Goal: Task Accomplishment & Management: Use online tool/utility

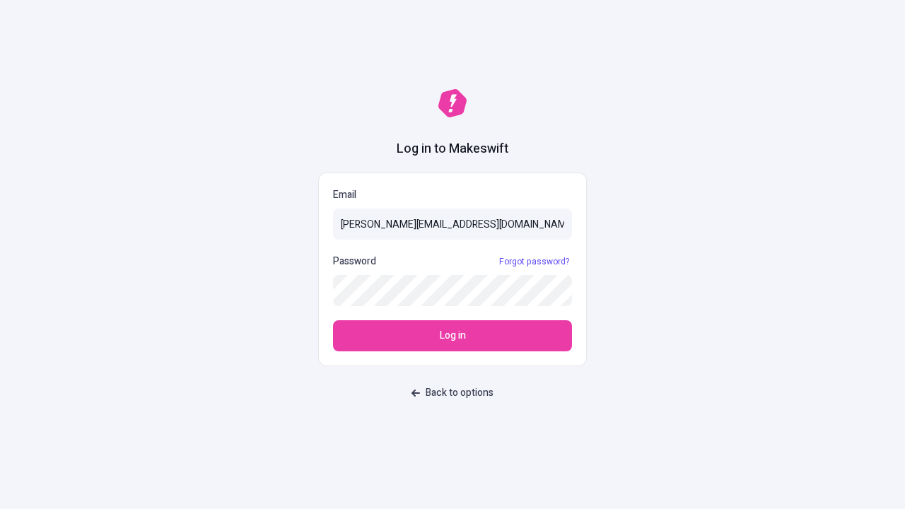
type input "sasha+test-ui@makeswift.com"
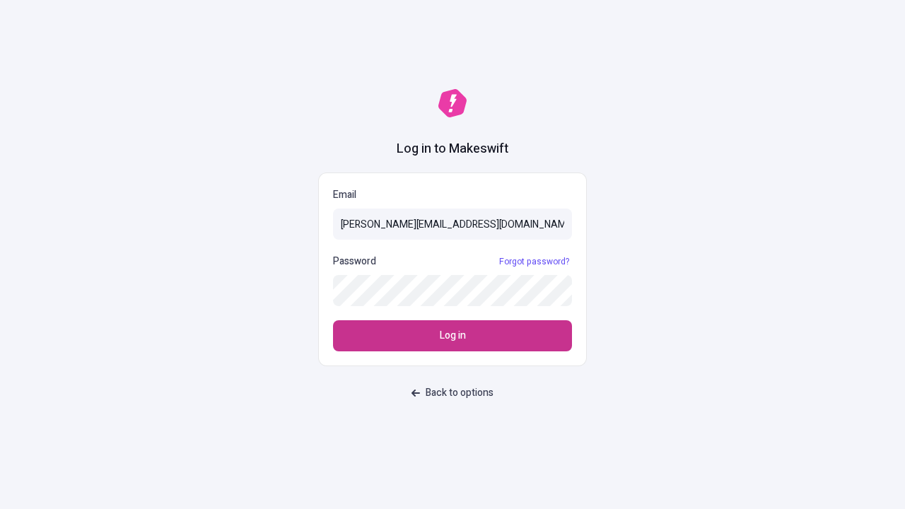
click at [453, 336] on span "Log in" at bounding box center [453, 336] width 26 height 16
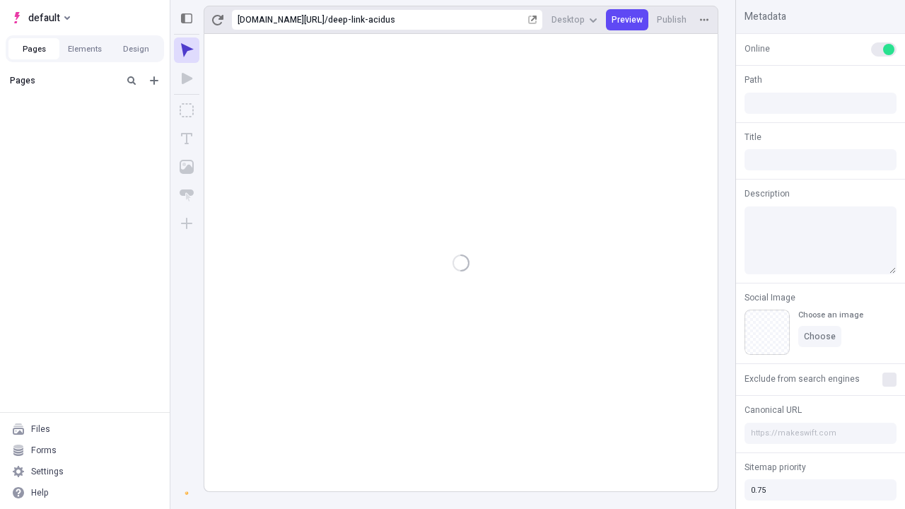
type input "/deep-link-acidus"
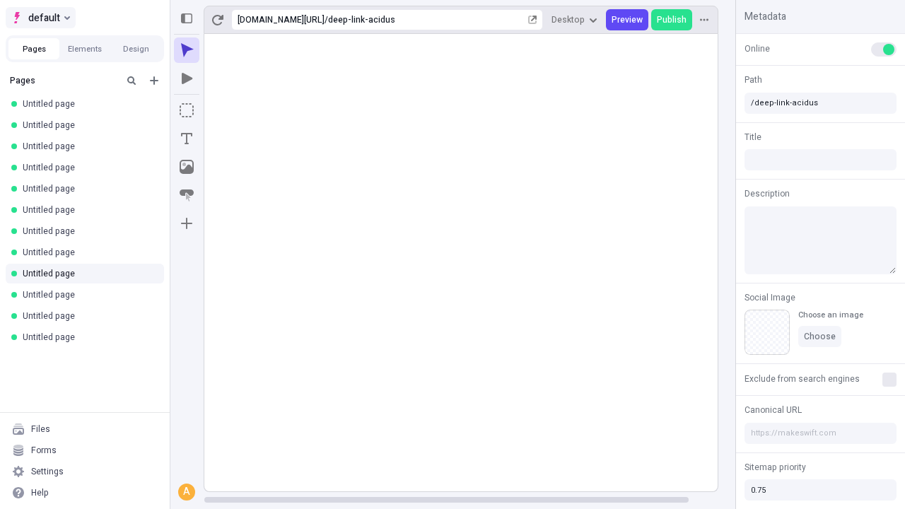
click at [40, 18] on span "default" at bounding box center [44, 17] width 32 height 17
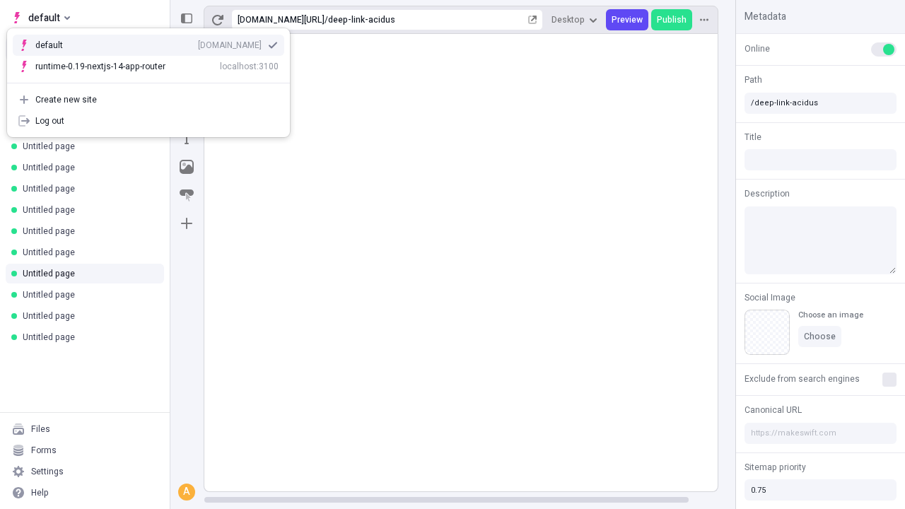
click at [198, 42] on div "[DOMAIN_NAME]" at bounding box center [230, 45] width 64 height 11
click at [154, 81] on icon "Add new" at bounding box center [154, 80] width 8 height 8
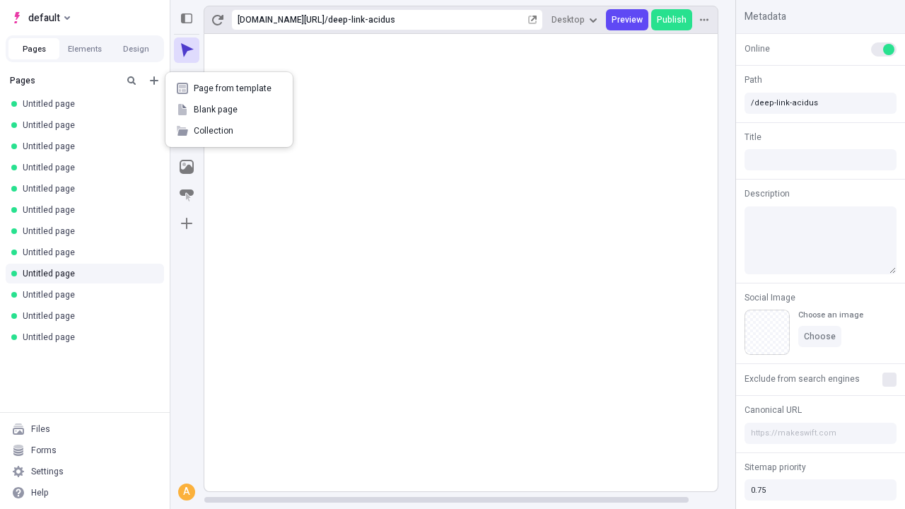
click at [229, 110] on span "Blank page" at bounding box center [238, 109] width 88 height 11
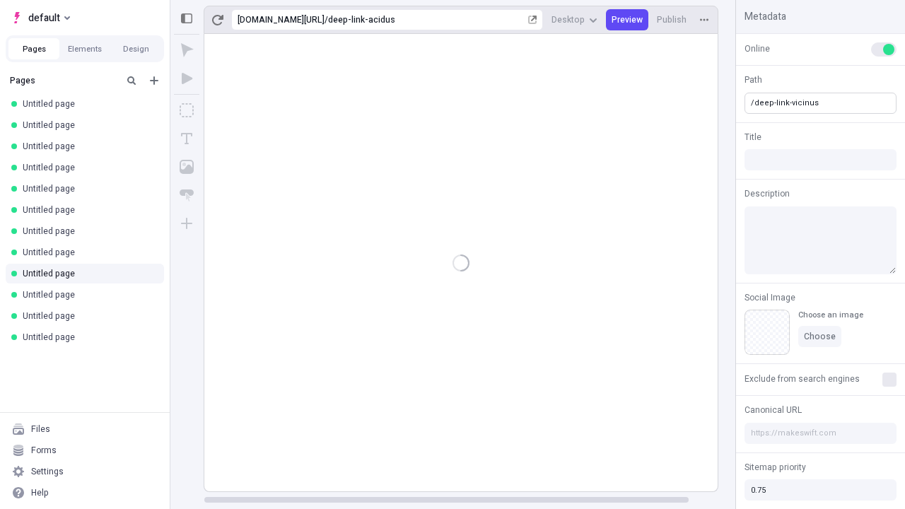
type input "/deep-link-vicinus"
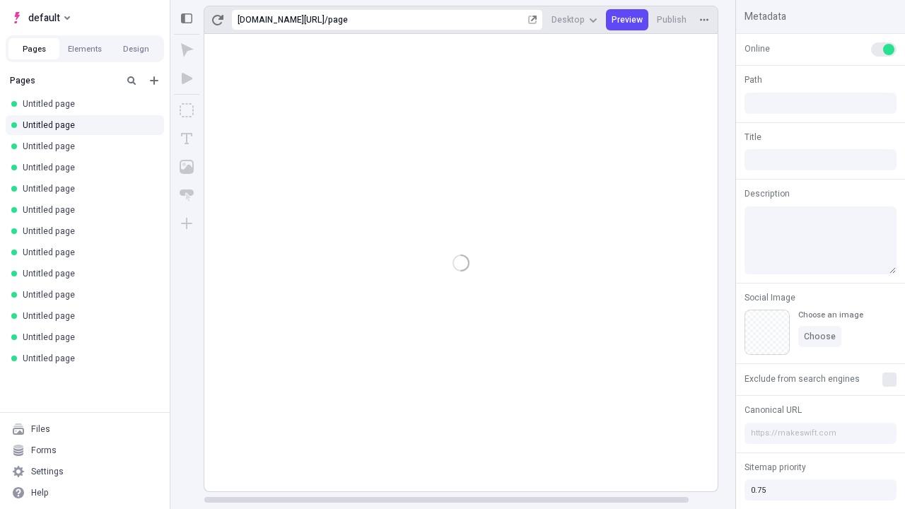
type input "/page"
